Goal: Task Accomplishment & Management: Complete application form

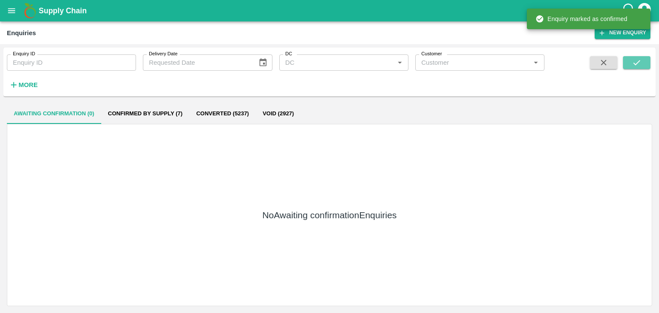
click at [641, 64] on icon "submit" at bounding box center [636, 62] width 9 height 9
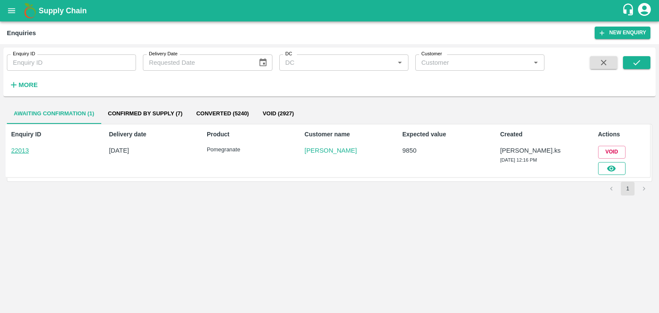
click at [614, 166] on icon "button" at bounding box center [611, 169] width 9 height 6
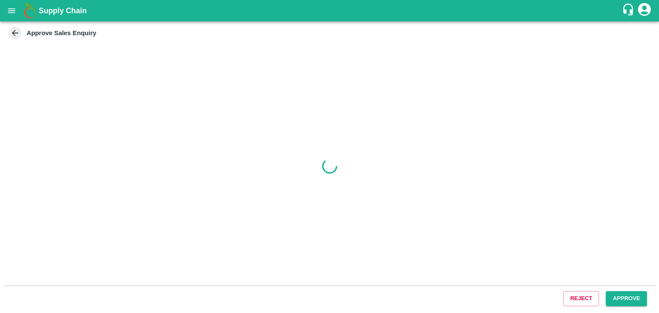
click at [614, 306] on div "Reject Approve" at bounding box center [329, 299] width 653 height 26
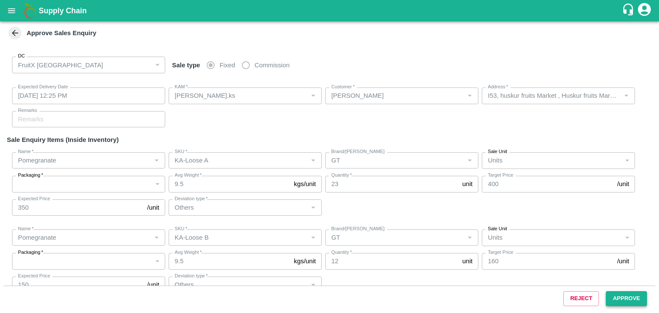
type input "[DATE] 12:25 PM"
type input "[PERSON_NAME].ks"
type input "[PERSON_NAME]"
type input "I53, huskur fruits Market , Huskur fruits Market , [GEOGRAPHIC_DATA] , [GEOGRAP…"
type input "Pomegranate"
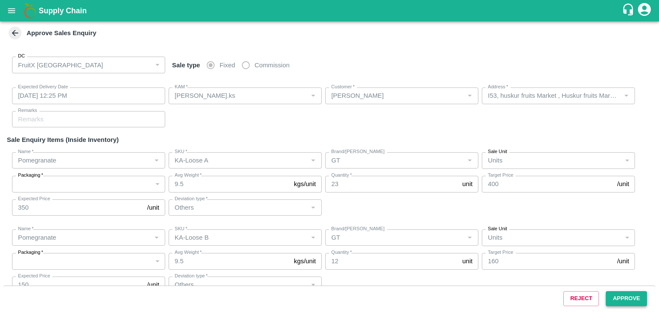
type input "KA-Loose A"
type input "GT"
type input "Others"
type input "Pomegranate"
type input "KA-Loose B"
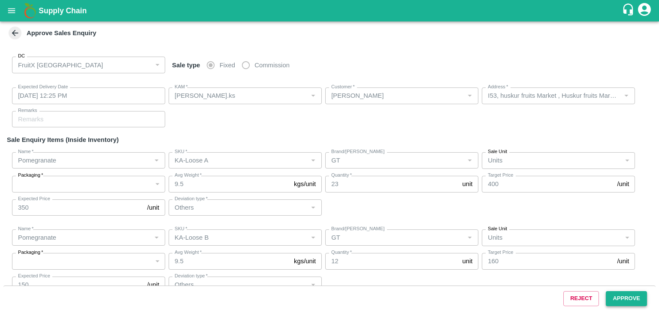
type input "GT"
type input "Others"
click at [615, 300] on button "Approve" at bounding box center [626, 299] width 41 height 15
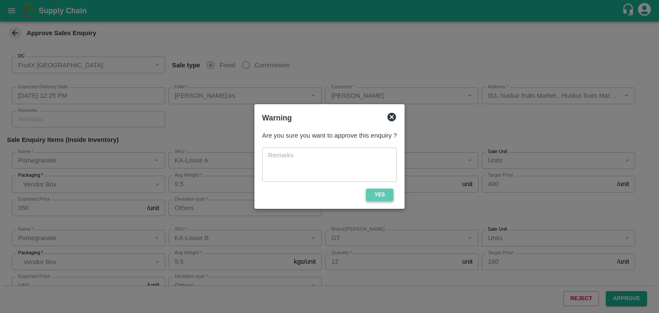
click at [384, 200] on button "Yes" at bounding box center [379, 195] width 27 height 12
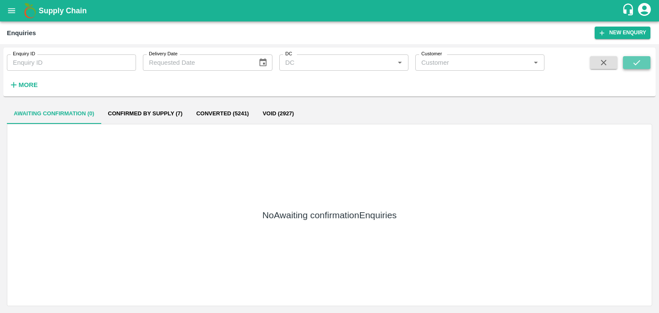
click at [634, 69] on button "submit" at bounding box center [636, 62] width 27 height 13
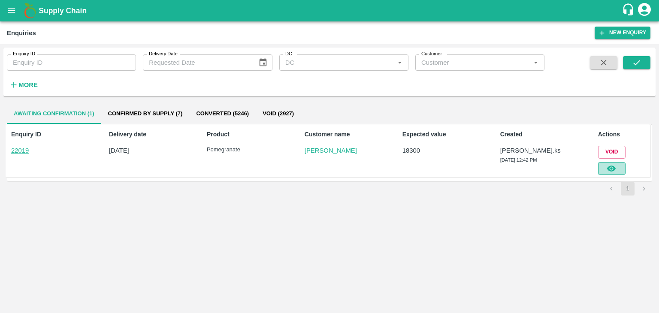
click at [601, 172] on button "button" at bounding box center [611, 168] width 27 height 13
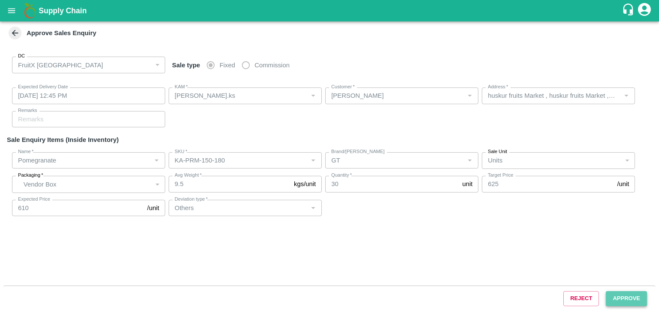
click at [627, 297] on button "Approve" at bounding box center [626, 299] width 41 height 15
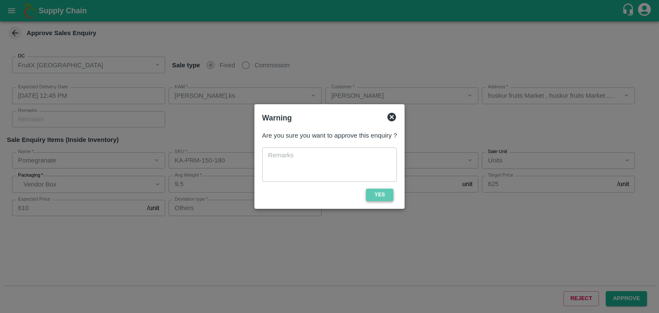
click at [382, 197] on button "Yes" at bounding box center [379, 195] width 27 height 12
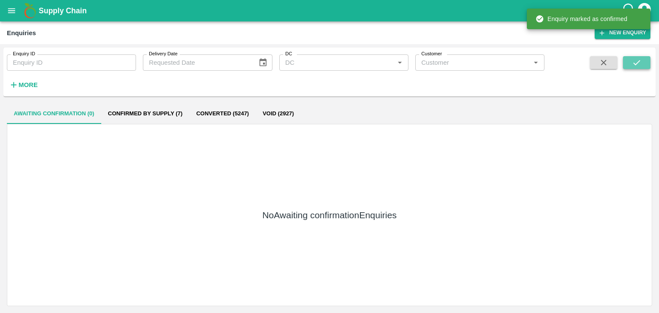
click at [632, 62] on button "submit" at bounding box center [636, 62] width 27 height 13
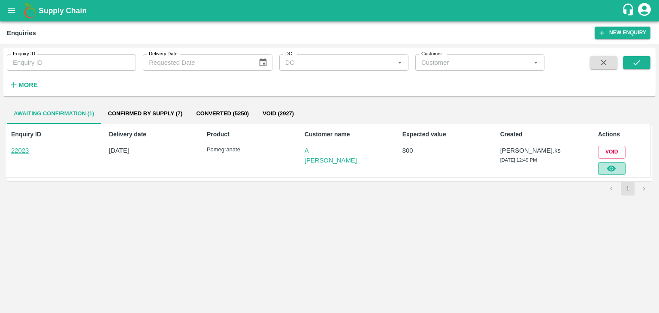
click at [601, 172] on button "button" at bounding box center [611, 168] width 27 height 13
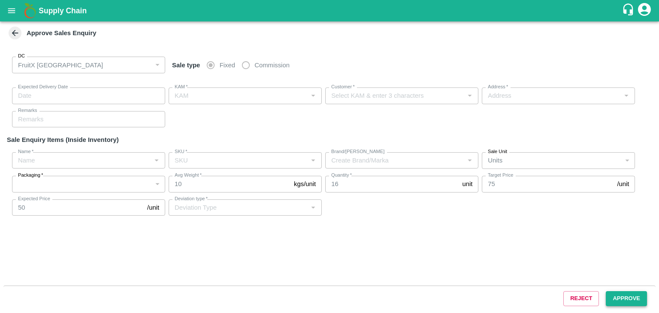
type input "[DATE] 12:55 PM"
type input "[PERSON_NAME].ks"
type input "A [PERSON_NAME]"
type input "FruitX, [GEOGRAPHIC_DATA], [GEOGRAPHIC_DATA] Urban, [GEOGRAPHIC_DATA]"
type input "Pomegranate"
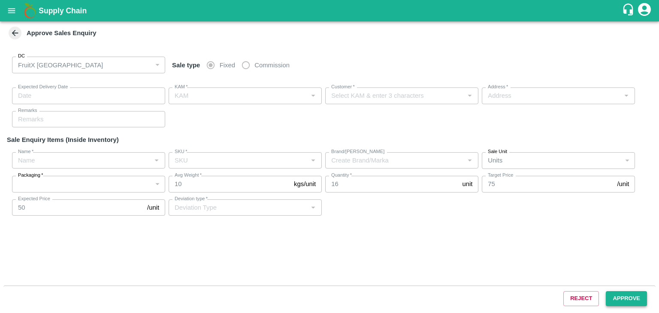
type input "KA-Damage Fruit"
type input "LP MSR"
type input "Others"
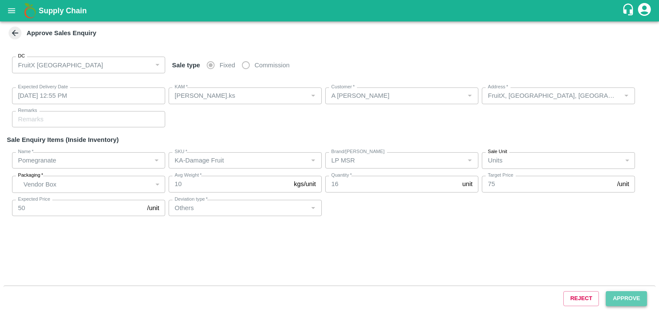
click at [623, 295] on button "Approve" at bounding box center [626, 299] width 41 height 15
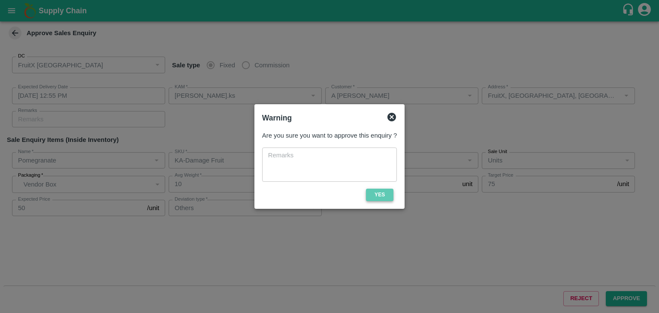
click at [374, 193] on button "Yes" at bounding box center [379, 195] width 27 height 12
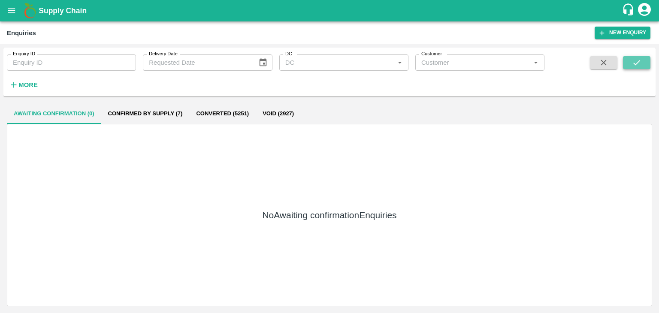
click at [634, 58] on icon "submit" at bounding box center [636, 62] width 9 height 9
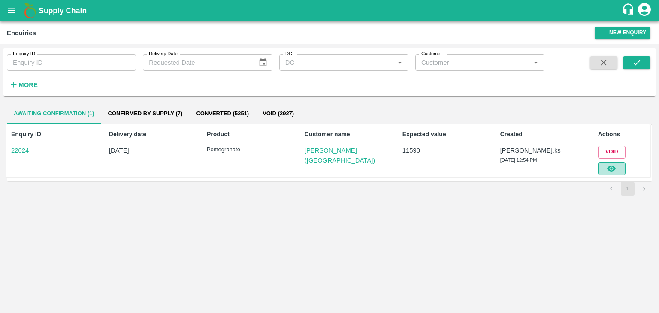
click at [616, 170] on icon "button" at bounding box center [611, 168] width 9 height 9
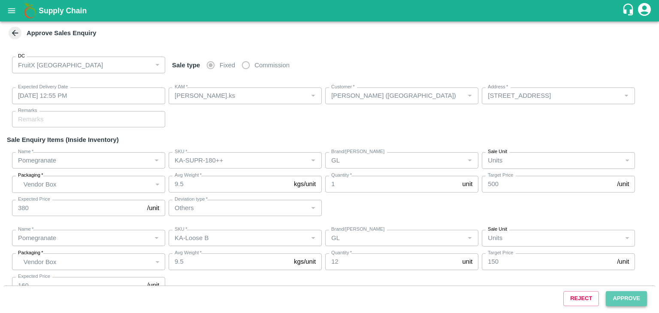
click at [618, 294] on button "Approve" at bounding box center [626, 299] width 41 height 15
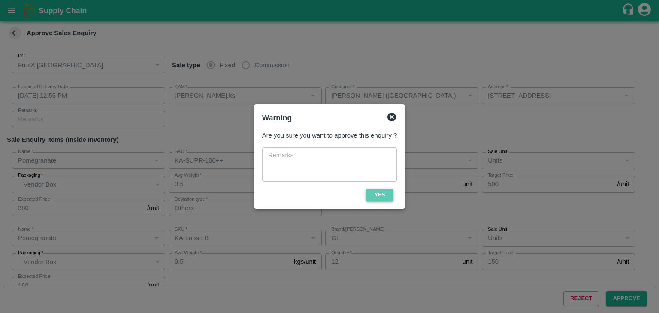
click at [385, 197] on button "Yes" at bounding box center [379, 195] width 27 height 12
